Goal: Transaction & Acquisition: Purchase product/service

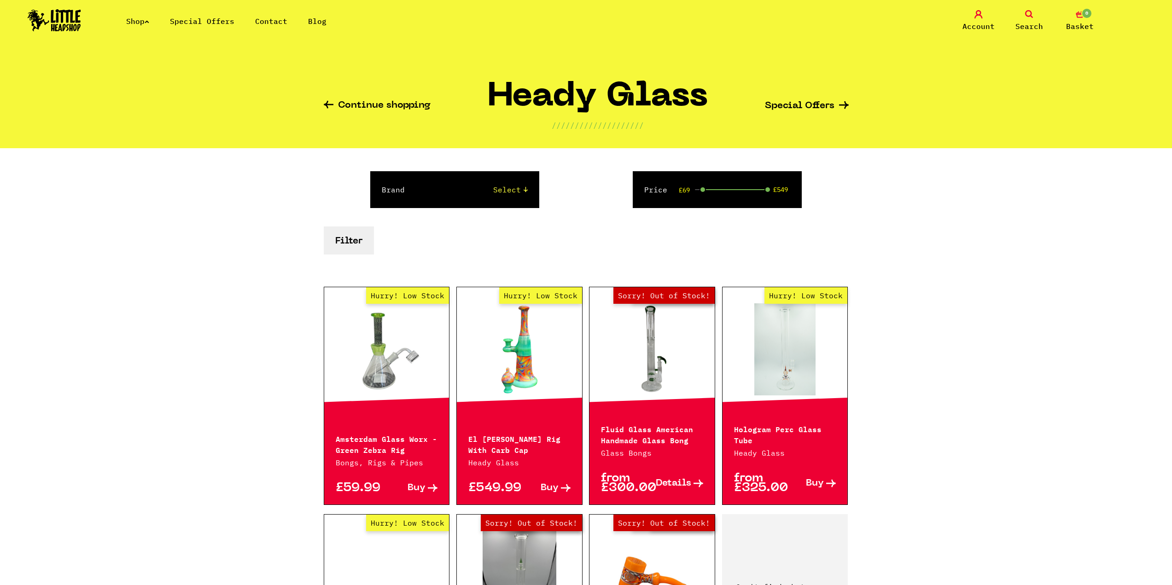
drag, startPoint x: 693, startPoint y: 189, endPoint x: 705, endPoint y: 195, distance: 13.4
click at [705, 195] on div "Price £69 £549" at bounding box center [717, 189] width 169 height 37
drag, startPoint x: 767, startPoint y: 190, endPoint x: 722, endPoint y: 203, distance: 45.9
click at [722, 203] on div "Price £69 £205" at bounding box center [717, 189] width 169 height 37
click at [825, 205] on div "Brand Select Amsterdam Glass Price £69 £205" at bounding box center [586, 189] width 525 height 37
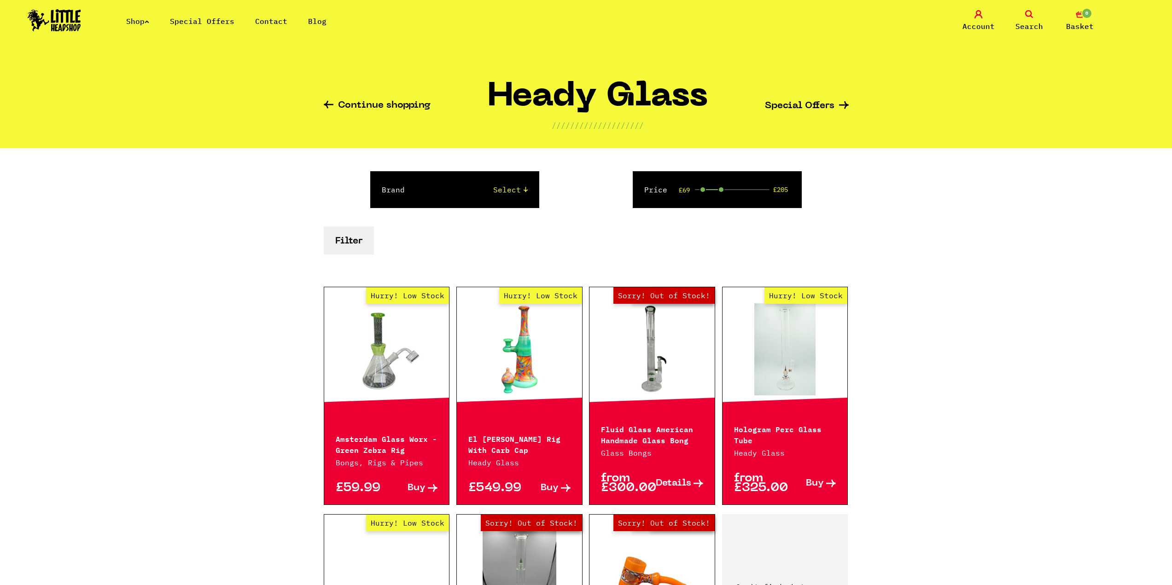
click at [140, 19] on link "Shop" at bounding box center [137, 21] width 23 height 9
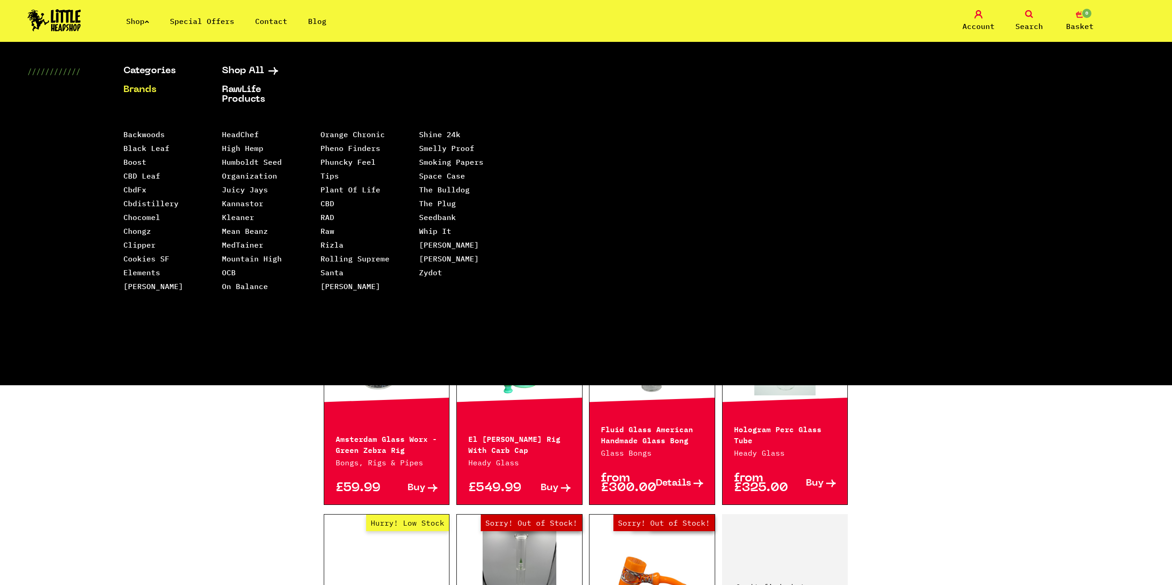
click at [227, 445] on div "Continue shopping Heady Glass //////////////////// Special Offers Brand Select …" at bounding box center [586, 422] width 1172 height 733
click at [1156, 425] on div "Continue shopping Heady Glass //////////////////// Special Offers Brand Select …" at bounding box center [586, 422] width 1172 height 733
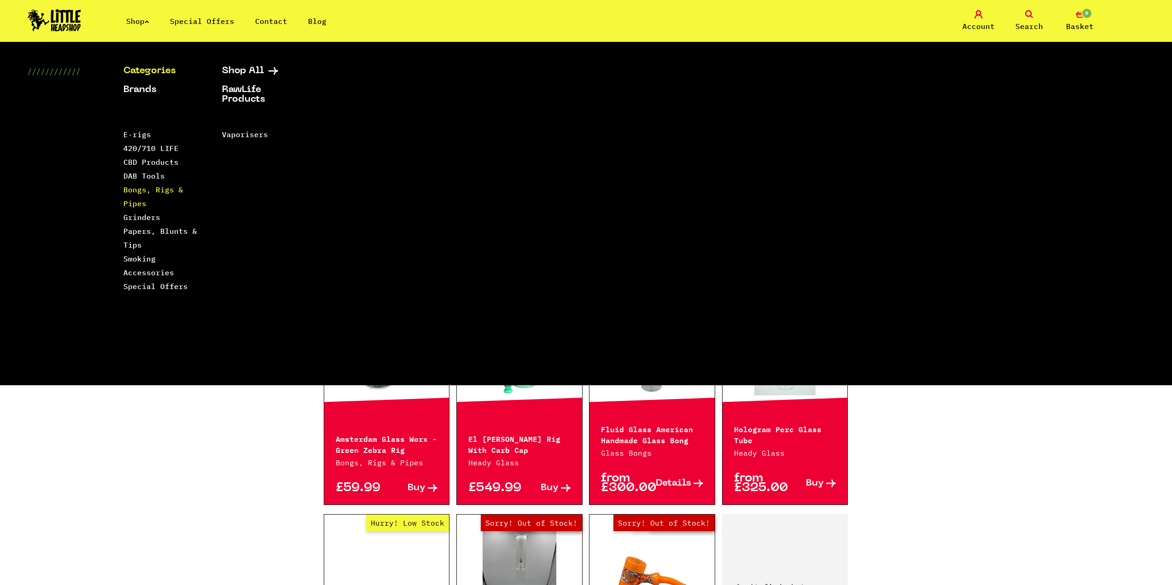
click at [177, 192] on link "Bongs, Rigs & Pipes" at bounding box center [153, 196] width 60 height 23
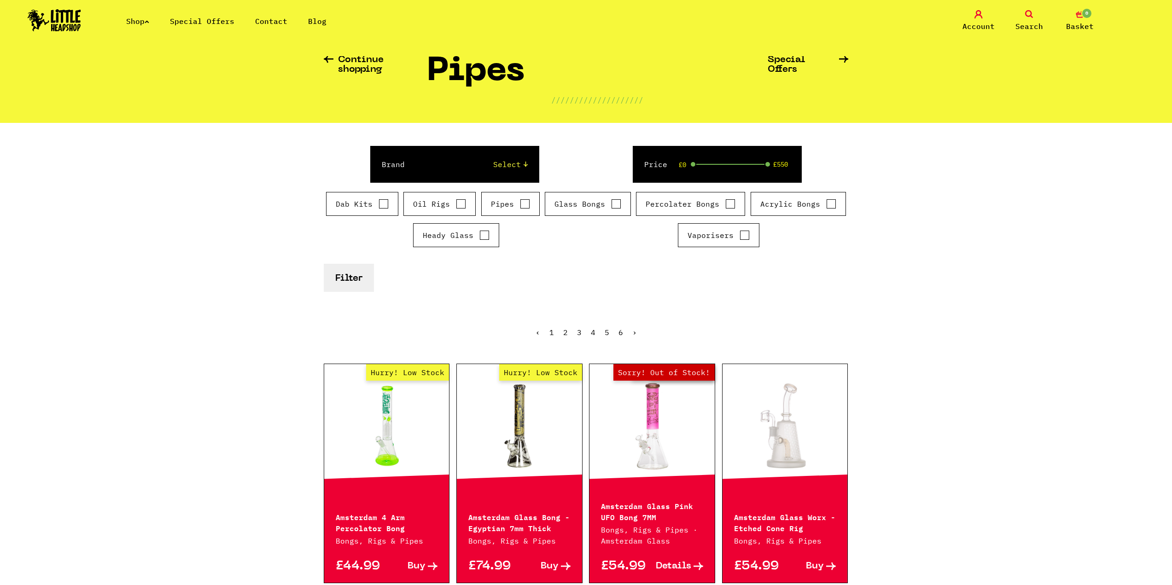
scroll to position [92, 0]
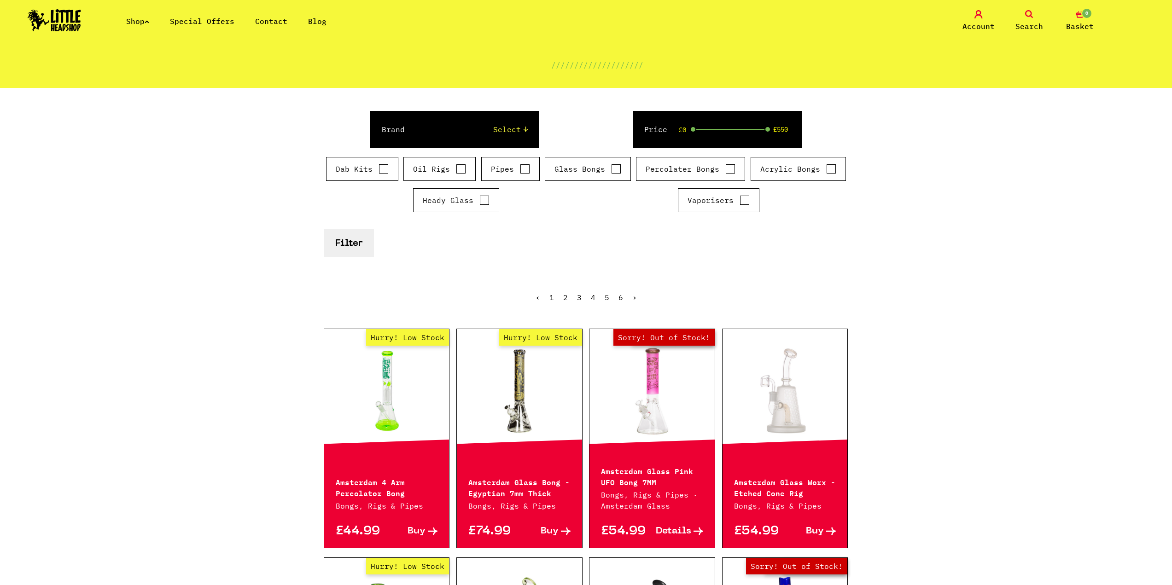
click at [459, 171] on input "Oil Rigs" at bounding box center [461, 168] width 10 height 9
checkbox input "true"
click at [486, 198] on input "Heady Glass" at bounding box center [484, 200] width 10 height 9
checkbox input "true"
click at [324, 229] on button "Filter" at bounding box center [349, 243] width 50 height 28
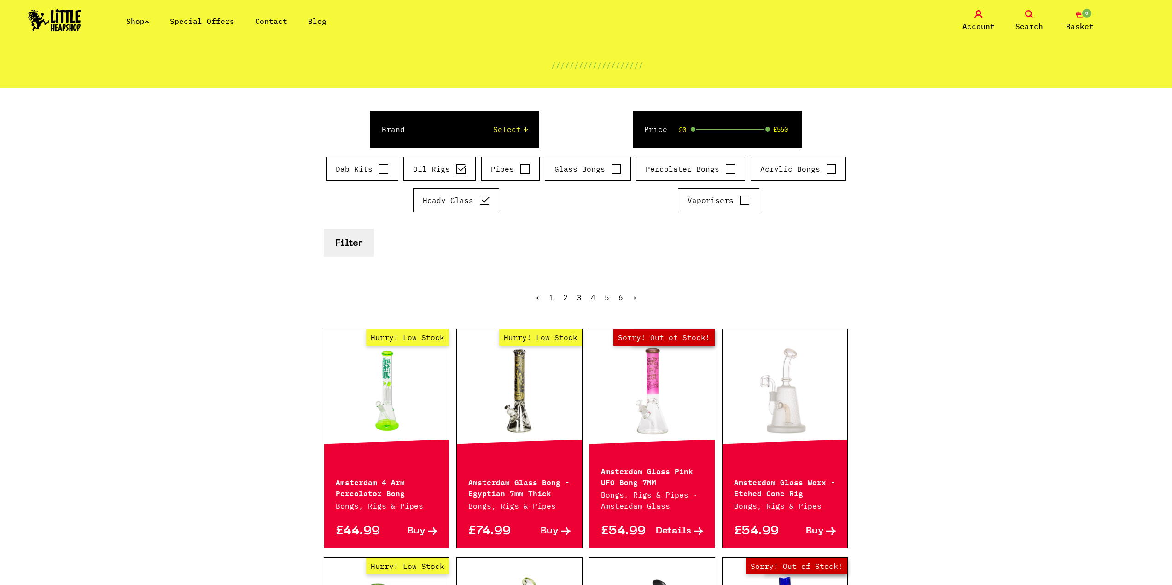
click at [324, 229] on button "Filter" at bounding box center [349, 243] width 50 height 28
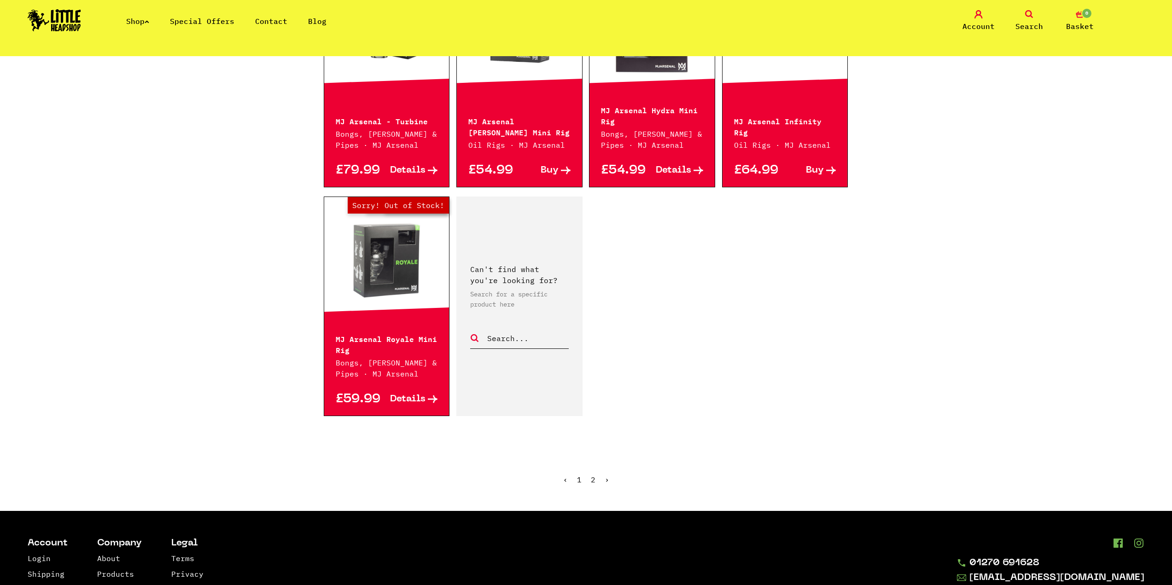
scroll to position [1427, 0]
